Goal: Task Accomplishment & Management: Use online tool/utility

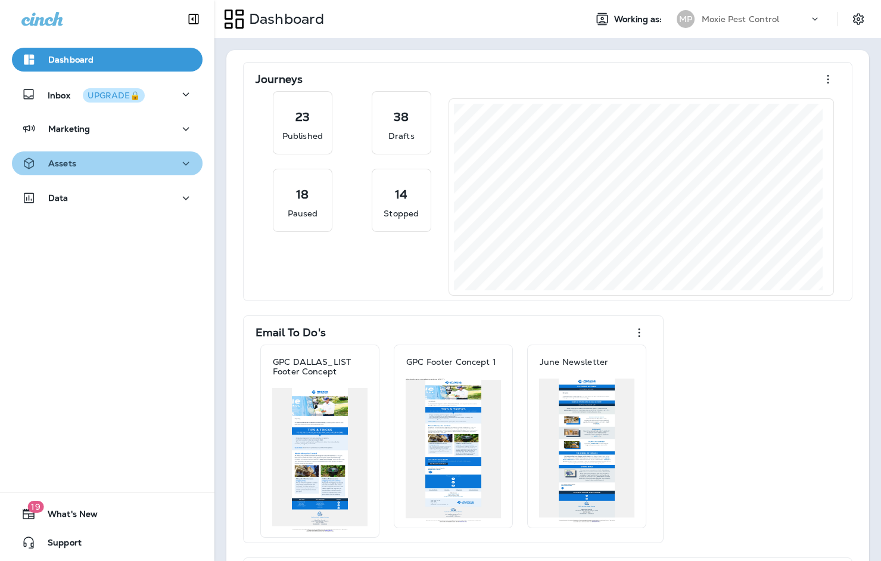
click at [179, 163] on icon "button" at bounding box center [186, 163] width 14 height 15
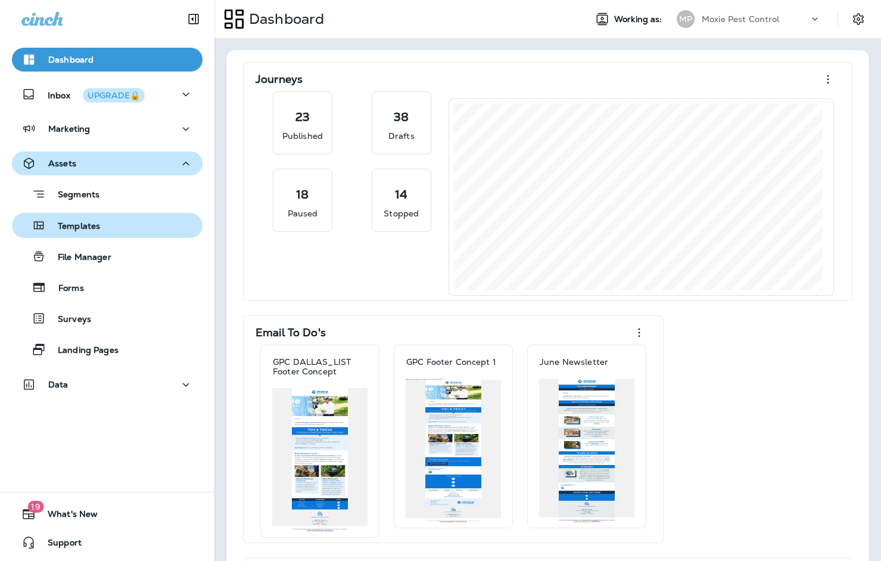
click at [136, 229] on div "Templates" at bounding box center [107, 225] width 181 height 18
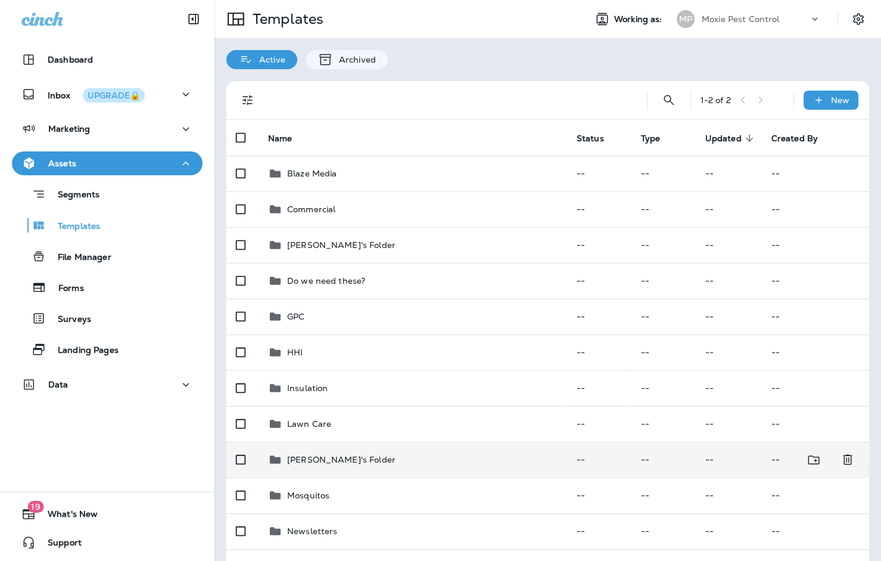
click at [346, 457] on p "[PERSON_NAME]'s Folder" at bounding box center [341, 460] width 108 height 10
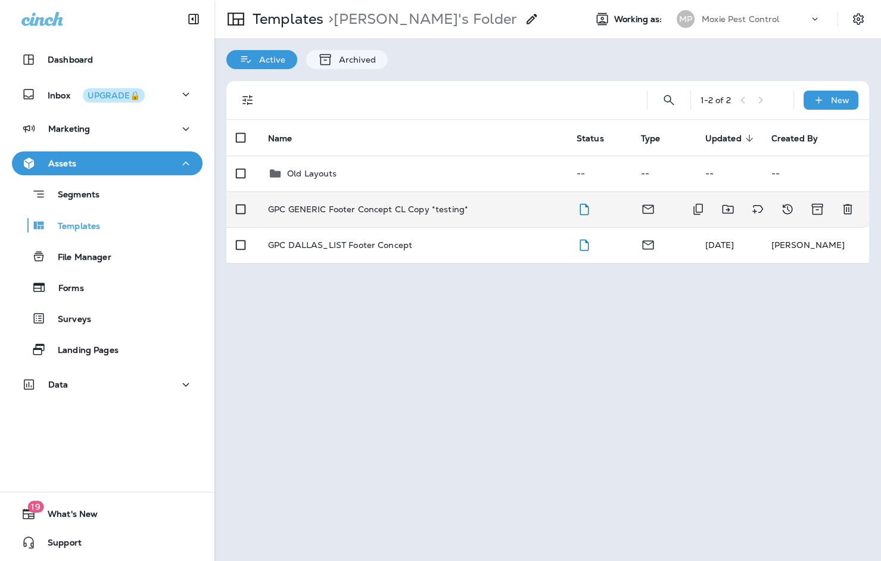
click at [368, 204] on p "GPC GENERIC Footer Concept CL Copy *testing*" at bounding box center [368, 209] width 200 height 10
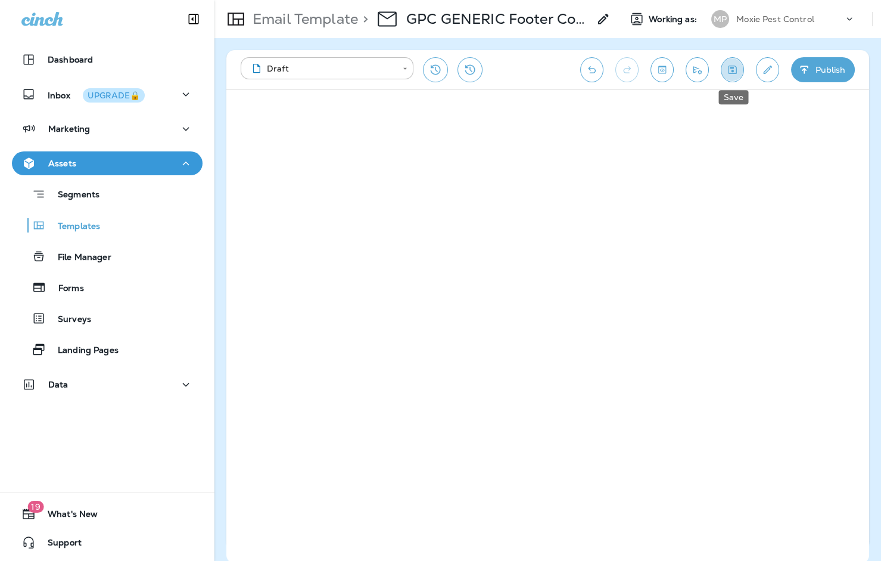
click at [732, 64] on icon "Save" at bounding box center [732, 70] width 13 height 12
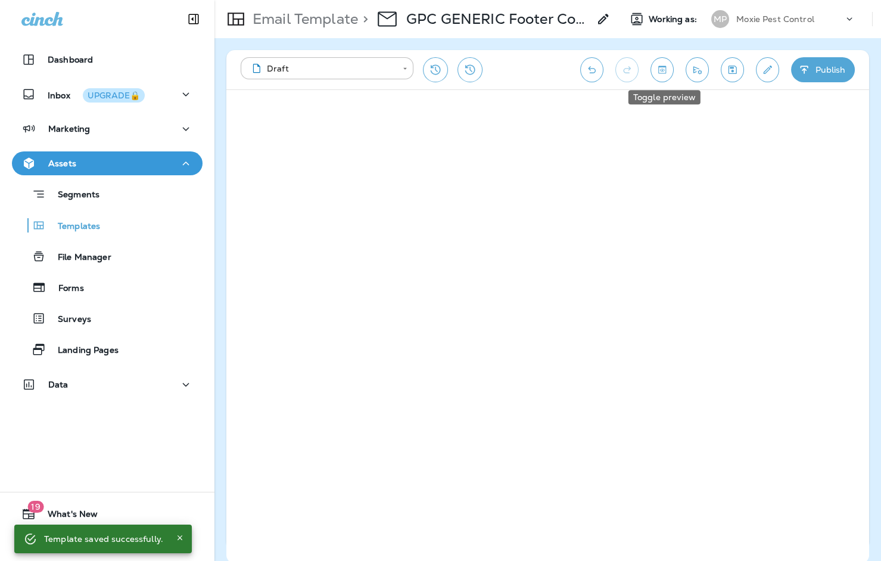
click at [664, 66] on icon "Toggle preview" at bounding box center [662, 70] width 8 height 8
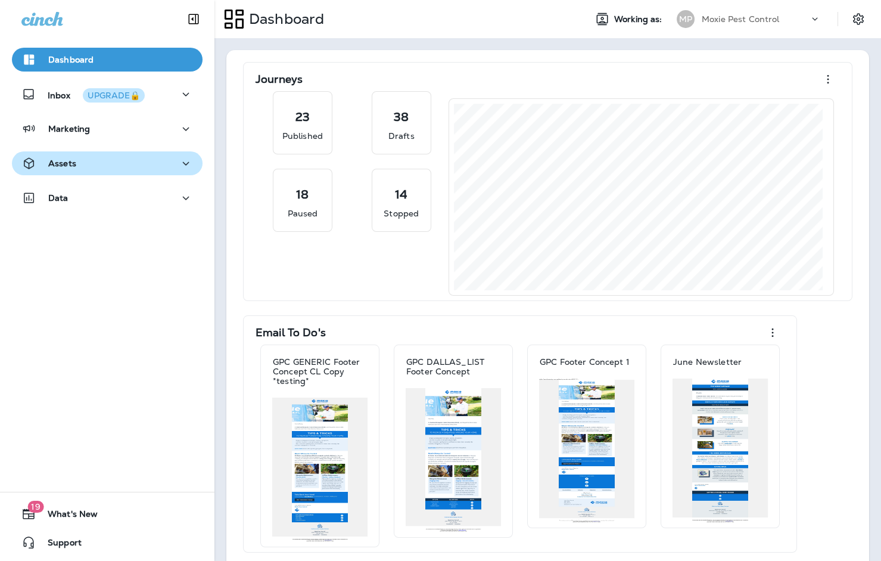
click at [108, 156] on div "Assets" at bounding box center [107, 163] width 172 height 15
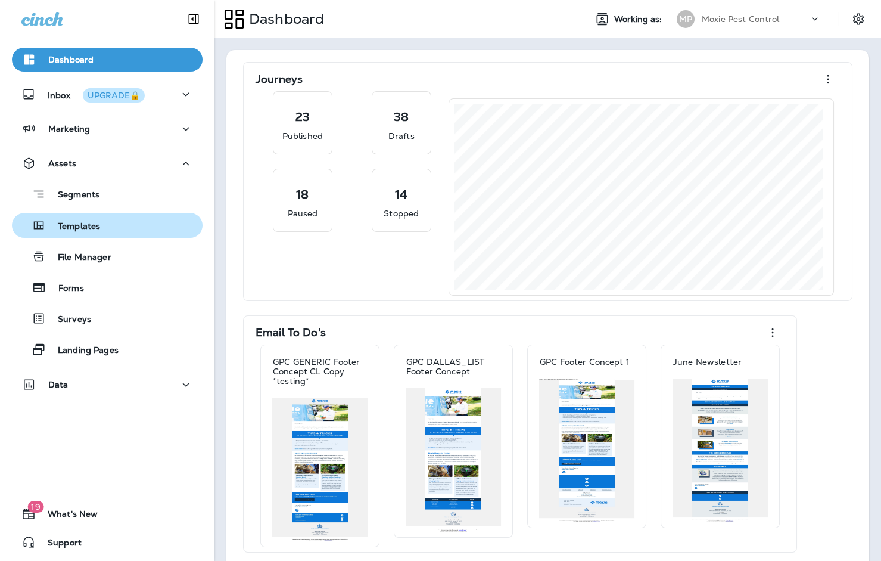
click at [88, 228] on p "Templates" at bounding box center [73, 226] width 54 height 11
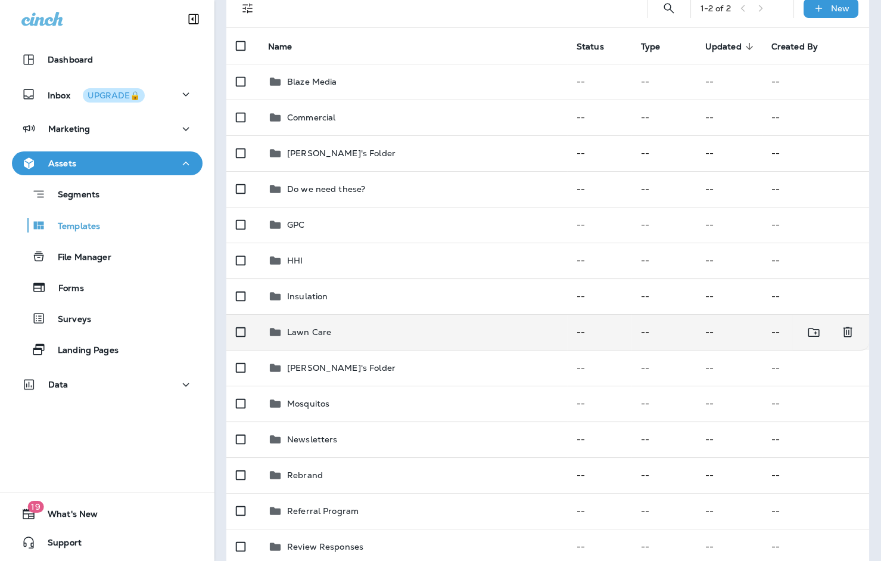
scroll to position [105, 0]
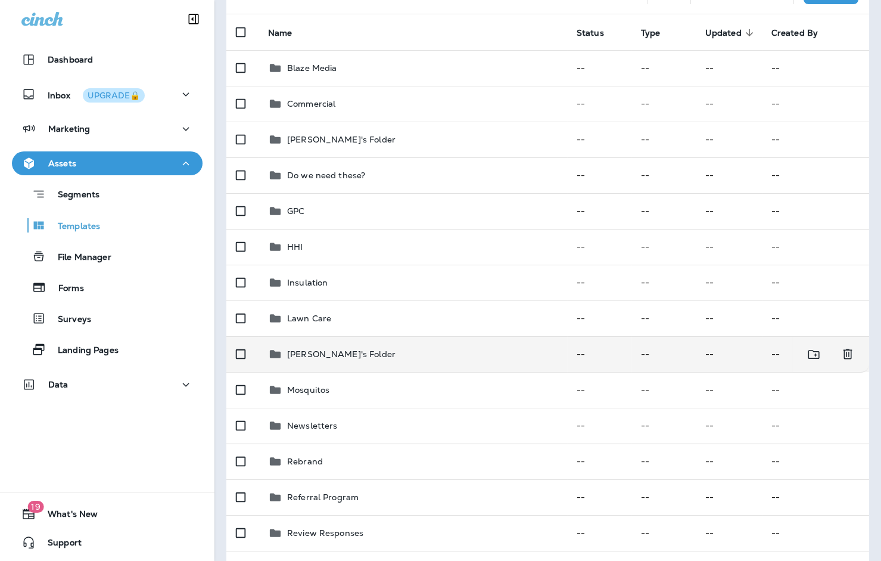
click at [337, 351] on p "[PERSON_NAME]'s Folder" at bounding box center [341, 354] width 108 height 10
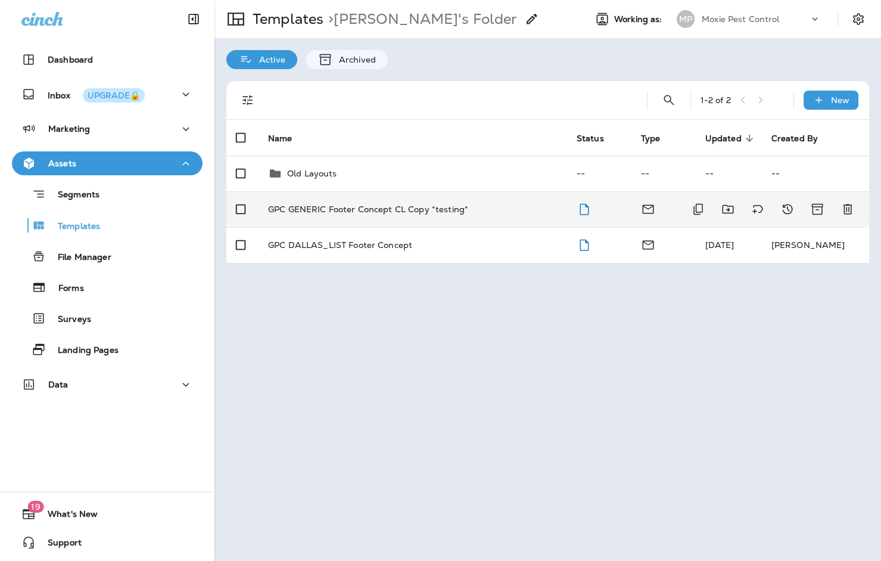
click at [371, 204] on p "GPC GENERIC Footer Concept CL Copy *testing*" at bounding box center [368, 209] width 200 height 10
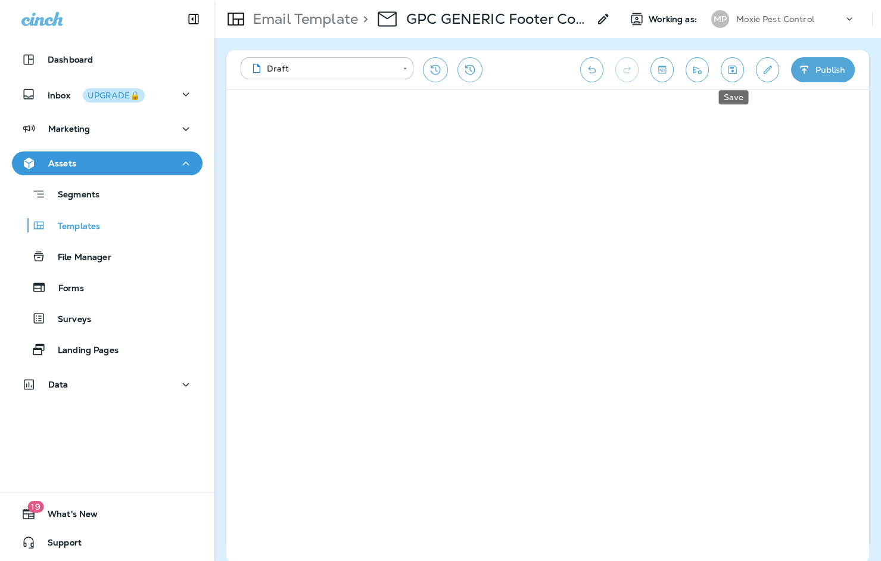
click at [737, 64] on icon "Save" at bounding box center [732, 70] width 13 height 12
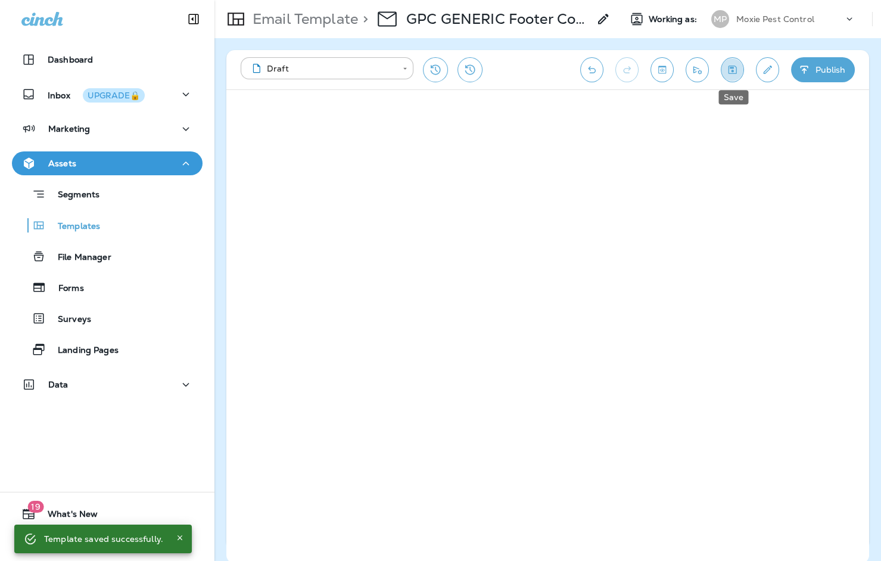
click at [733, 67] on icon "Save" at bounding box center [733, 70] width 8 height 8
click at [658, 64] on icon "Toggle preview" at bounding box center [662, 70] width 13 height 12
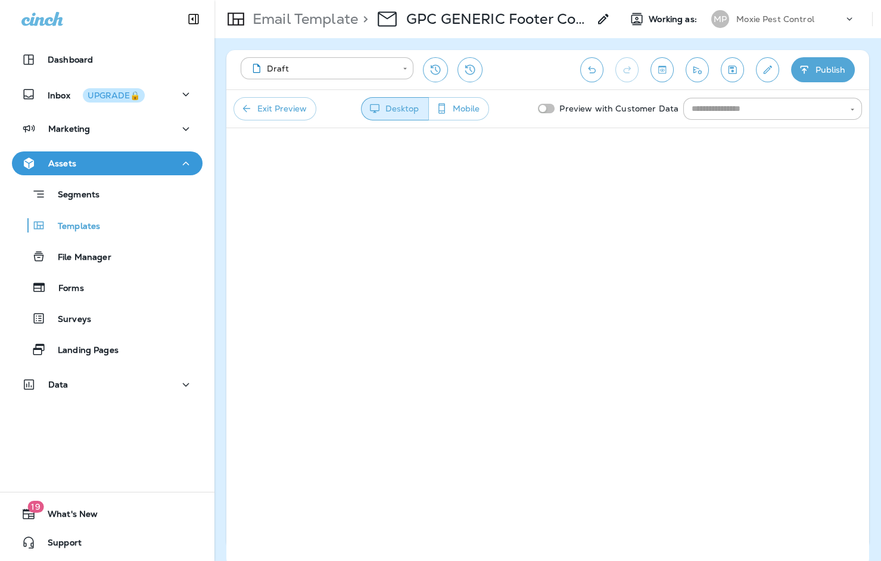
click at [260, 103] on button "Exit Preview" at bounding box center [275, 108] width 83 height 23
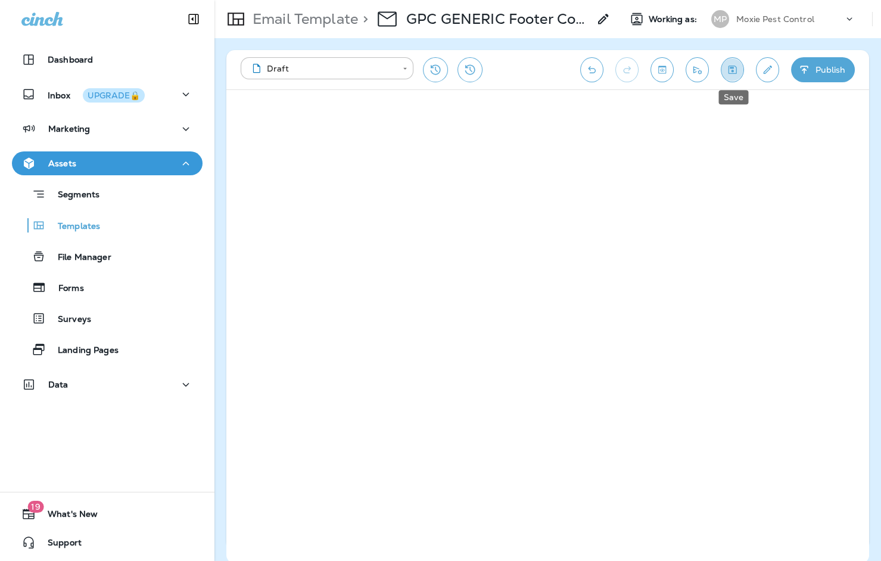
click at [735, 64] on icon "Save" at bounding box center [732, 70] width 13 height 12
click at [731, 70] on icon "Save" at bounding box center [732, 70] width 13 height 12
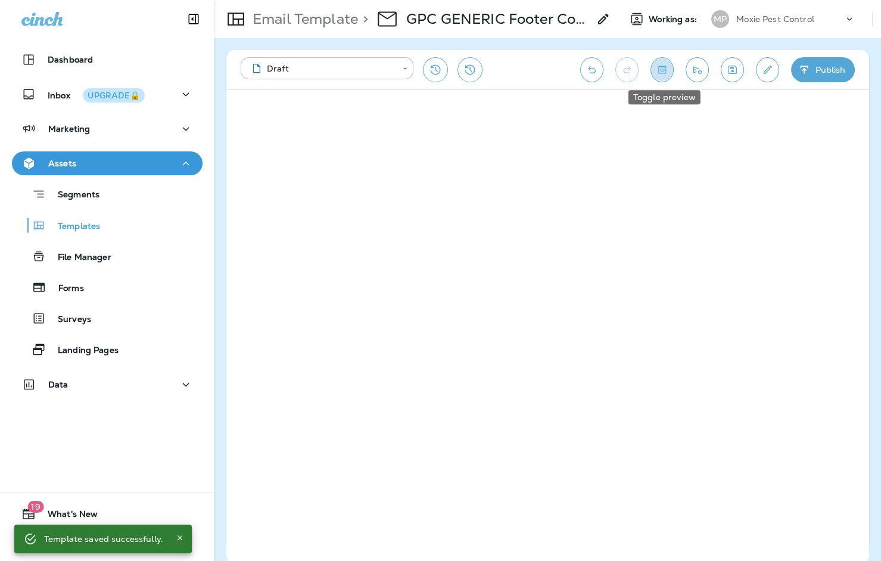
click at [664, 67] on icon "Toggle preview" at bounding box center [662, 70] width 13 height 12
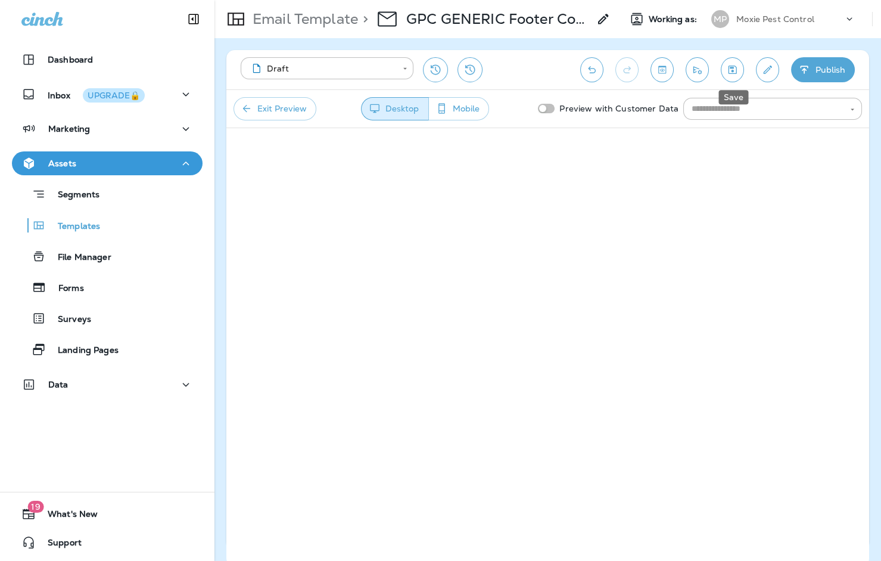
click at [738, 69] on icon "Save" at bounding box center [732, 70] width 13 height 12
click at [262, 107] on button "Exit Preview" at bounding box center [275, 108] width 83 height 23
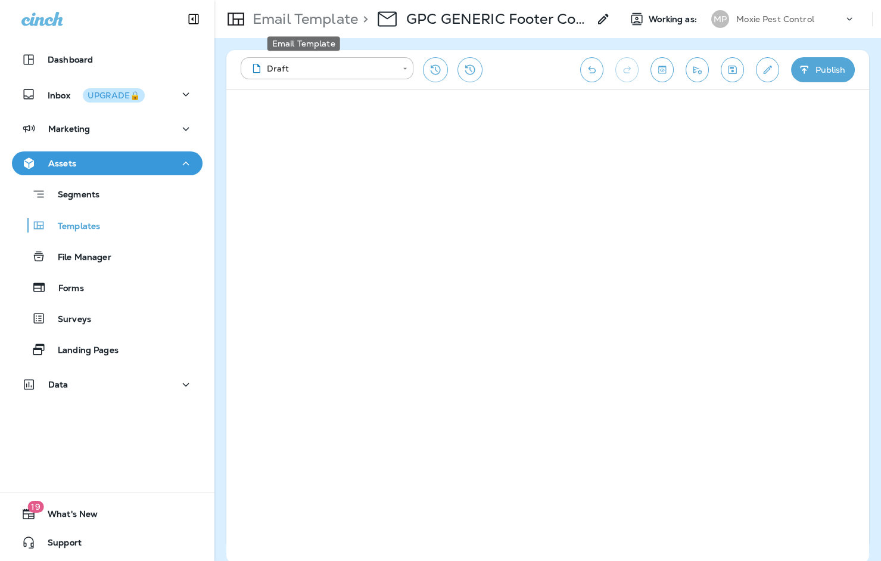
click at [287, 17] on p "Email Template" at bounding box center [303, 19] width 110 height 18
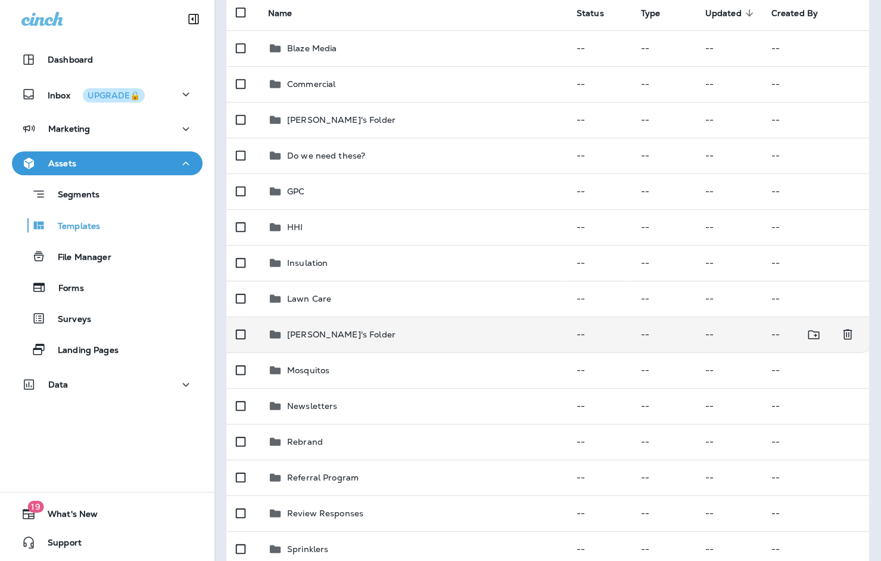
scroll to position [129, 0]
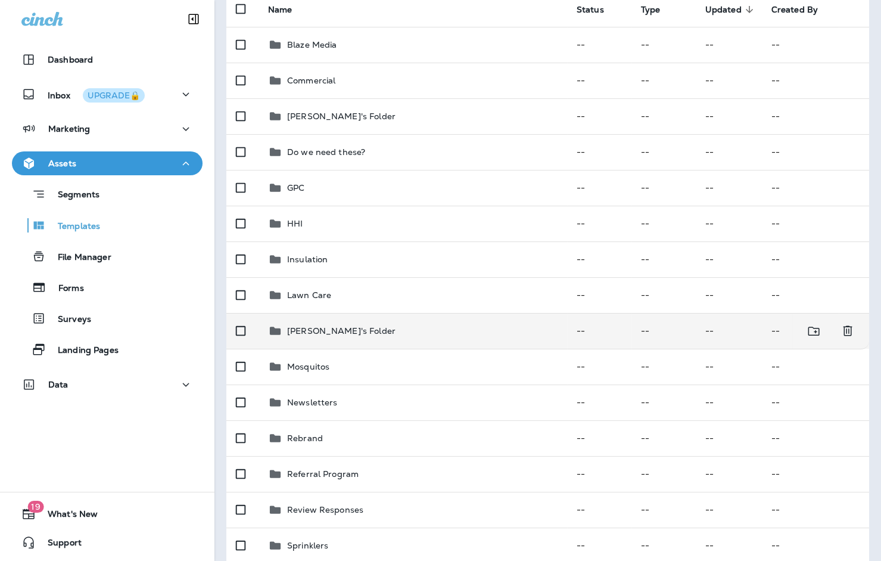
click at [314, 327] on p "[PERSON_NAME]'s Folder" at bounding box center [341, 331] width 108 height 10
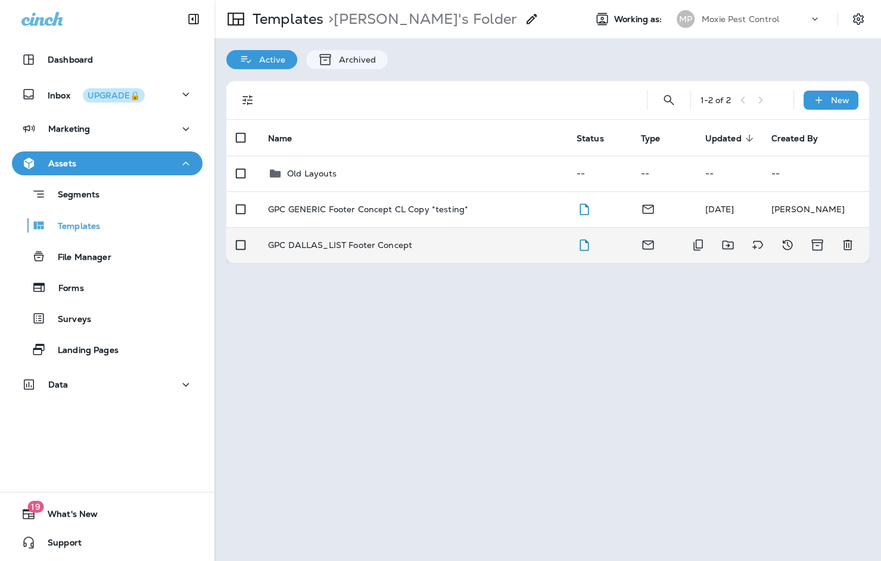
click at [370, 245] on p "GPC DALLAS_LIST Footer Concept" at bounding box center [340, 245] width 144 height 10
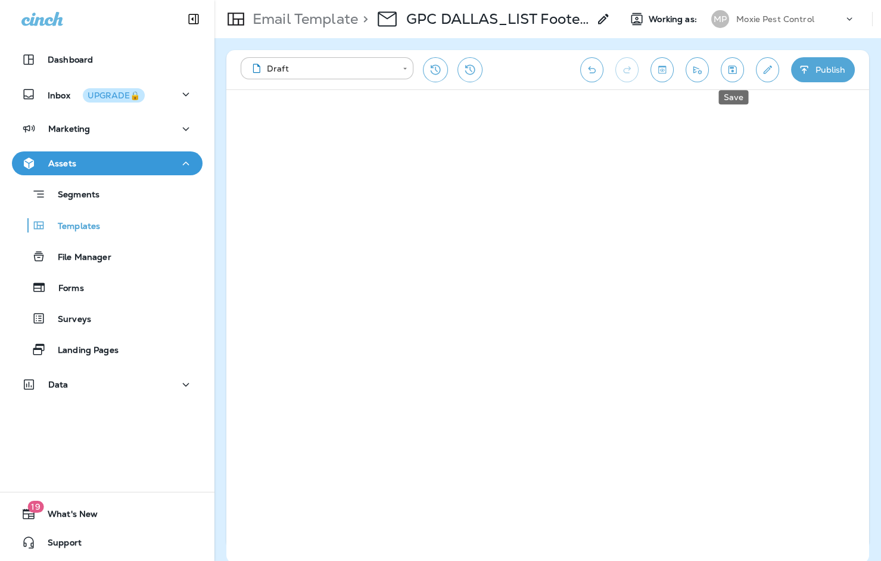
click at [733, 68] on icon "Save" at bounding box center [733, 70] width 8 height 8
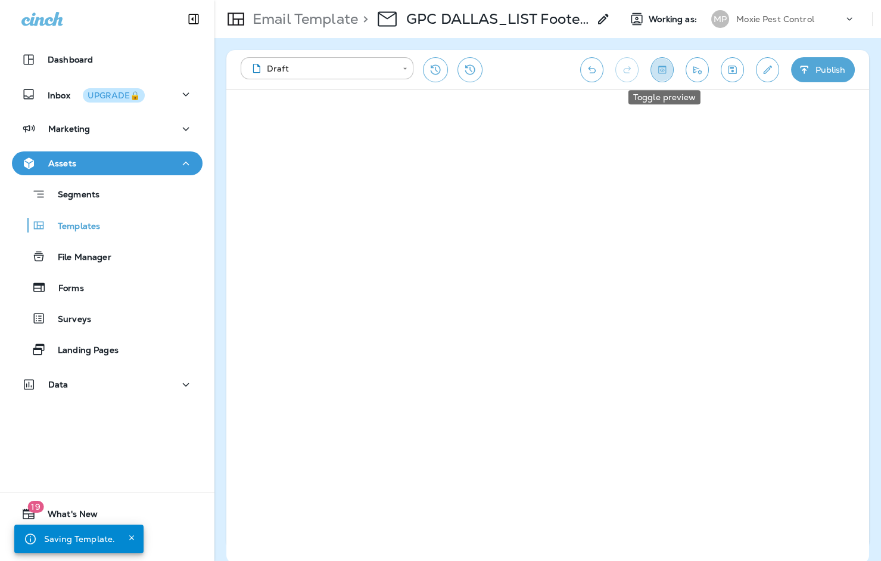
click at [663, 68] on icon "Toggle preview" at bounding box center [662, 70] width 13 height 12
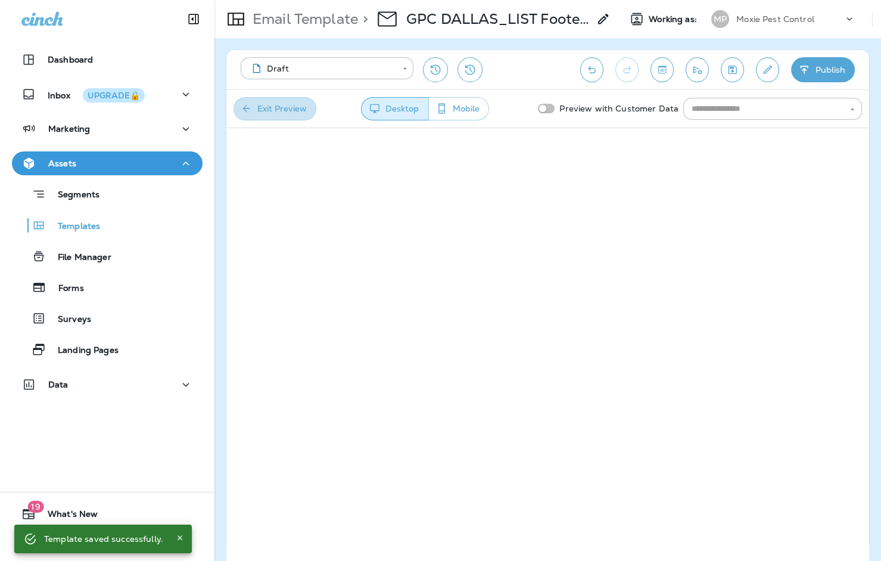
click at [262, 110] on button "Exit Preview" at bounding box center [275, 108] width 83 height 23
